Goal: Browse casually

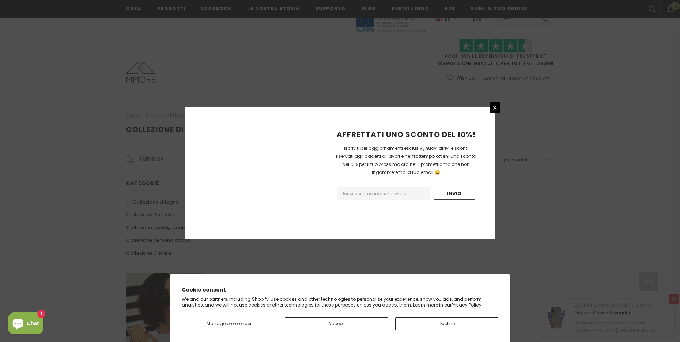
scroll to position [407, 0]
